Goal: Information Seeking & Learning: Stay updated

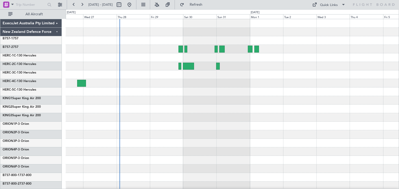
drag, startPoint x: 210, startPoint y: 5, endPoint x: 193, endPoint y: 72, distance: 68.8
click at [207, 5] on span "Refresh" at bounding box center [196, 5] width 22 height 4
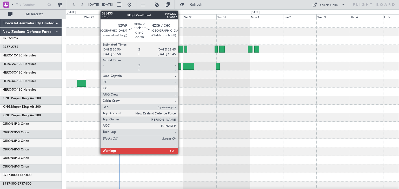
click at [180, 64] on div at bounding box center [179, 66] width 3 height 7
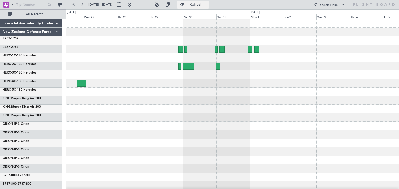
drag, startPoint x: 209, startPoint y: 3, endPoint x: 209, endPoint y: 7, distance: 3.4
click at [207, 3] on span "Refresh" at bounding box center [196, 5] width 22 height 4
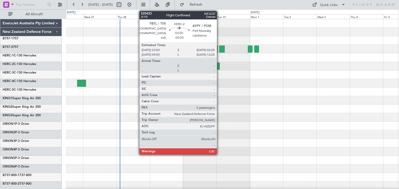
click at [219, 66] on div at bounding box center [218, 66] width 4 height 7
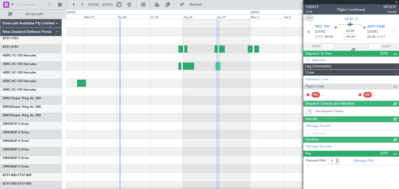
click at [397, 1] on div at bounding box center [350, 2] width 95 height 4
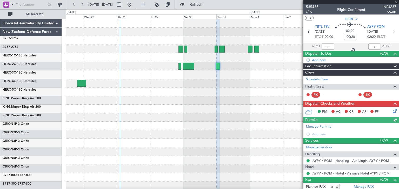
click at [397, 1] on div at bounding box center [350, 2] width 95 height 4
click at [395, 2] on span at bounding box center [395, 2] width 5 height 5
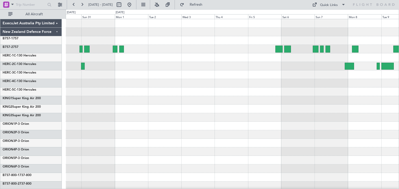
click at [90, 118] on div at bounding box center [232, 128] width 333 height 219
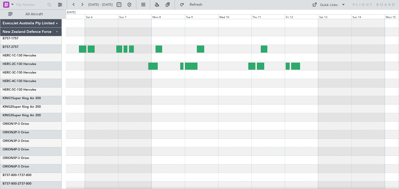
click at [145, 115] on div at bounding box center [232, 117] width 333 height 9
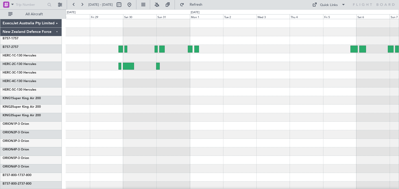
click at [393, 101] on div at bounding box center [232, 100] width 333 height 9
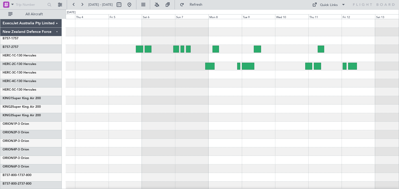
click at [45, 83] on div "ExecuJet Australia Pty Limited New Zealand Defence Force B757-1 757 B757-2 757 …" at bounding box center [199, 99] width 399 height 180
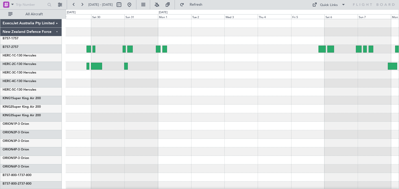
click at [341, 122] on div at bounding box center [232, 128] width 333 height 219
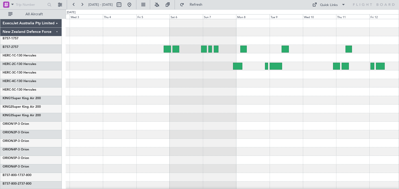
click at [42, 85] on div "ExecuJet Australia Pty Limited New Zealand Defence Force B757-1 757 B757-2 757 …" at bounding box center [199, 99] width 399 height 180
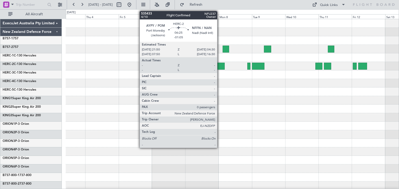
click at [219, 65] on div at bounding box center [219, 66] width 9 height 7
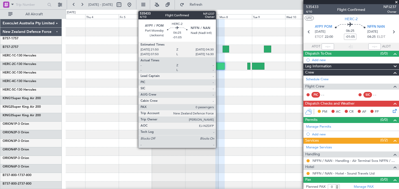
click at [218, 67] on div at bounding box center [219, 66] width 9 height 7
click at [218, 66] on div at bounding box center [219, 66] width 9 height 7
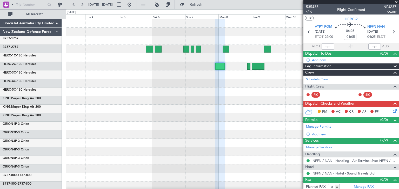
click at [397, 0] on span at bounding box center [395, 2] width 5 height 5
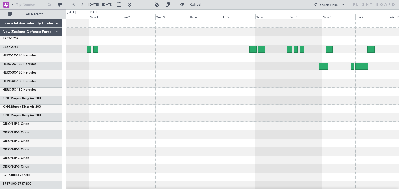
click at [398, 108] on div "ExecuJet Australia Pty Limited New Zealand Defence Force B757-1 757 B757-2 757 …" at bounding box center [199, 99] width 399 height 180
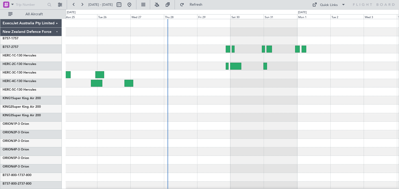
click at [223, 111] on div at bounding box center [232, 109] width 333 height 9
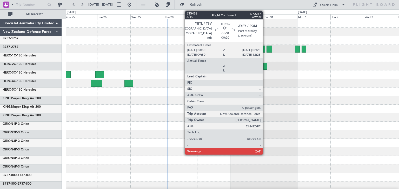
click at [265, 66] on div at bounding box center [265, 66] width 4 height 7
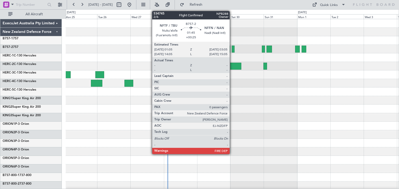
click at [232, 48] on div at bounding box center [232, 49] width 3 height 7
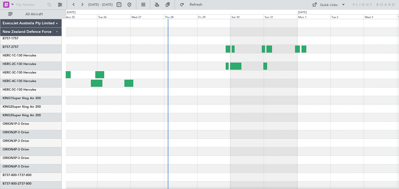
click at [270, 182] on div at bounding box center [232, 186] width 333 height 9
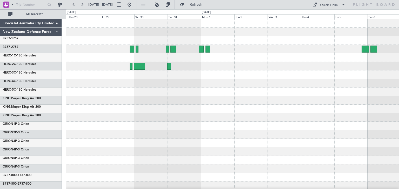
click at [178, 124] on div at bounding box center [232, 128] width 333 height 219
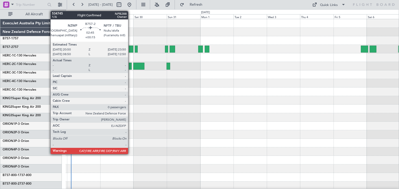
click at [130, 47] on div at bounding box center [131, 49] width 4 height 7
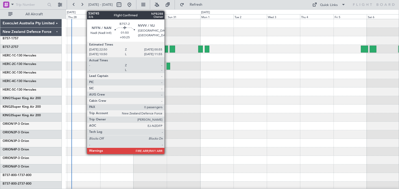
click at [167, 49] on div at bounding box center [166, 49] width 3 height 7
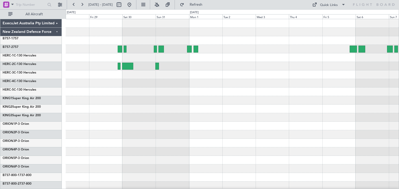
click at [255, 106] on div at bounding box center [232, 128] width 333 height 219
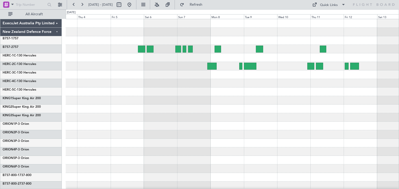
click at [58, 94] on div "ExecuJet Australia Pty Limited New Zealand Defence Force B757-1 757 B757-2 757 …" at bounding box center [199, 99] width 399 height 180
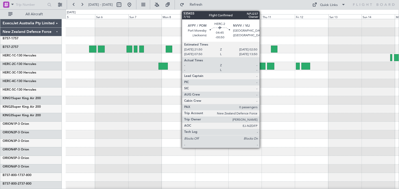
click at [262, 65] on div at bounding box center [261, 66] width 7 height 7
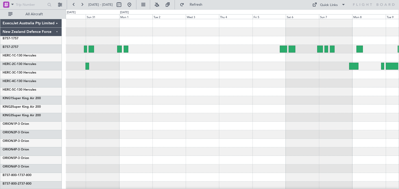
click at [326, 95] on div at bounding box center [232, 92] width 333 height 9
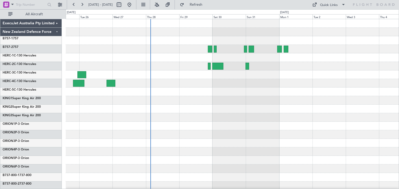
click at [317, 97] on div at bounding box center [232, 128] width 333 height 219
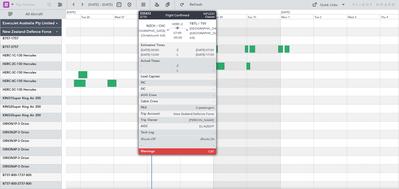
click at [218, 65] on div at bounding box center [218, 66] width 11 height 7
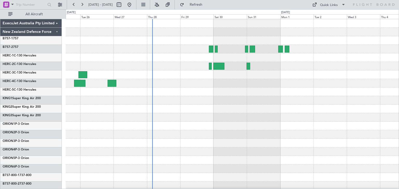
scroll to position [49, 0]
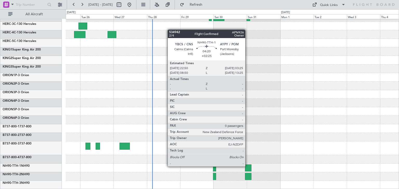
click at [247, 166] on div at bounding box center [248, 168] width 6 height 7
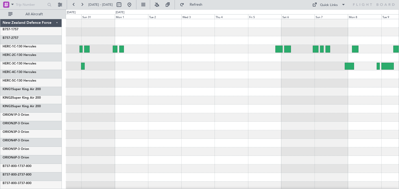
scroll to position [0, 0]
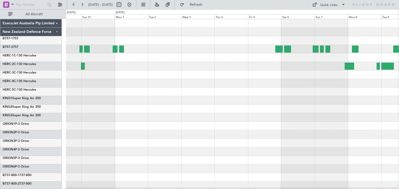
click at [120, 158] on div at bounding box center [232, 128] width 333 height 219
click at [43, 148] on div "ExecuJet Australia Pty Limited New Zealand Defence Force B757-1 757 B757-2 757 …" at bounding box center [199, 99] width 399 height 180
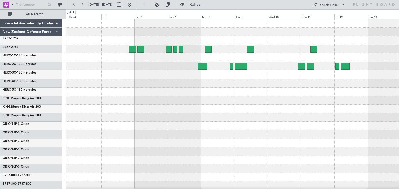
click at [232, 119] on div at bounding box center [232, 128] width 333 height 219
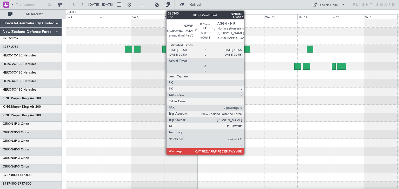
click at [246, 49] on div at bounding box center [246, 49] width 7 height 7
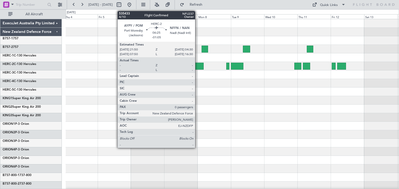
click at [197, 63] on div at bounding box center [198, 66] width 9 height 7
